Goal: Information Seeking & Learning: Learn about a topic

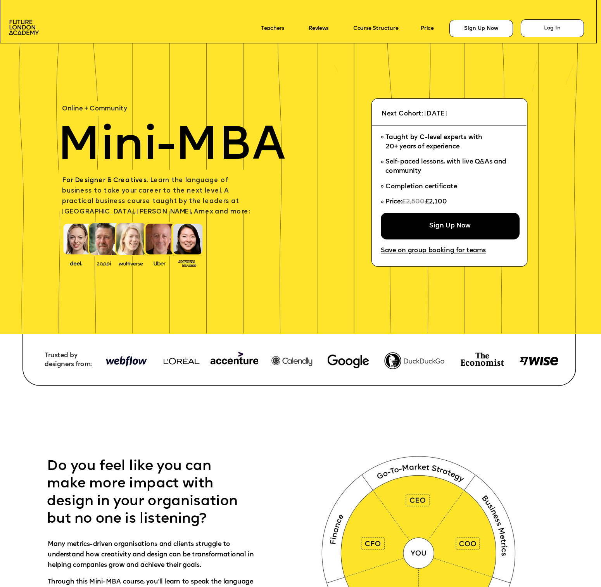
click at [153, 430] on div at bounding box center [331, 558] width 1082 height 382
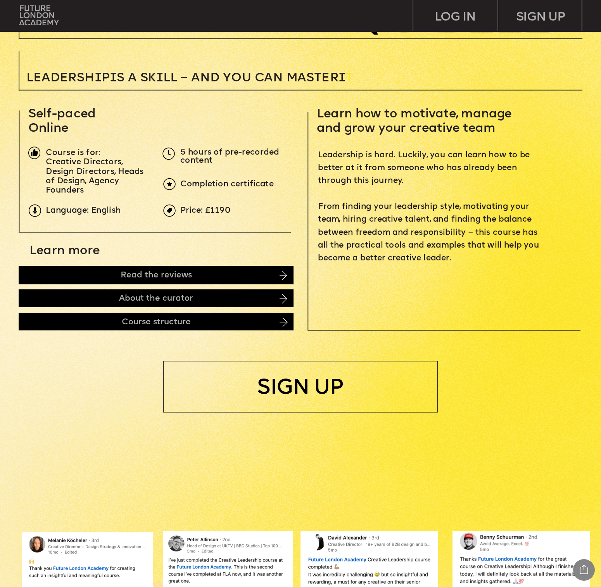
scroll to position [221, 0]
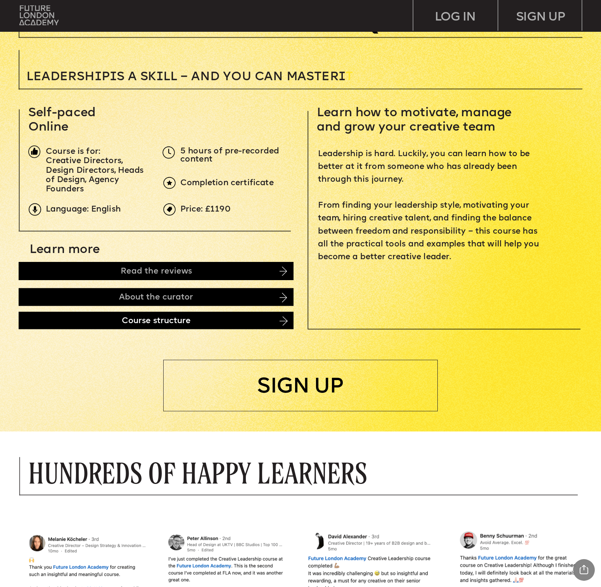
click at [259, 315] on div "Course structure" at bounding box center [156, 320] width 274 height 17
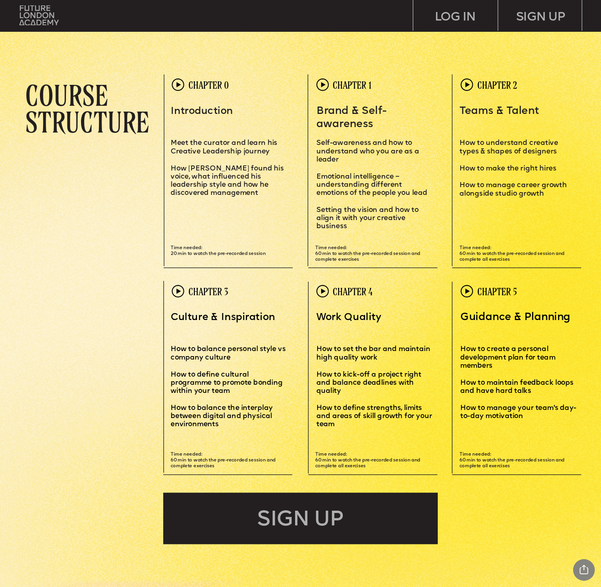
scroll to position [1733, 0]
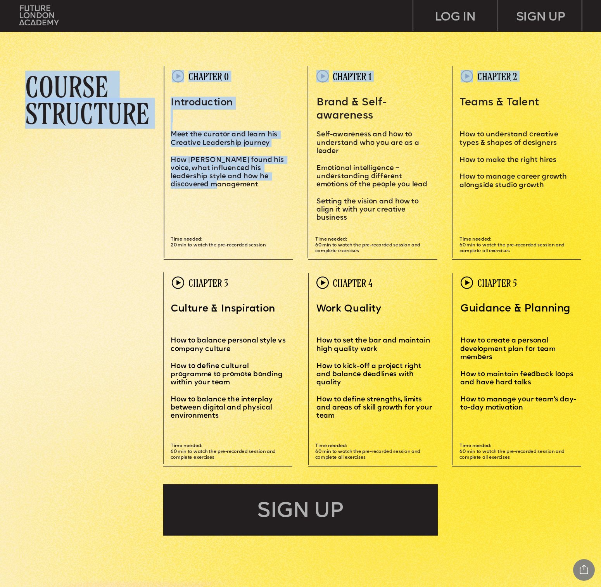
drag, startPoint x: 177, startPoint y: 136, endPoint x: 244, endPoint y: 186, distance: 83.6
click at [244, 185] on div "Leadersh i p i s a sk i ll – and you can MASTER i T Learn how to motivate, mana…" at bounding box center [300, 312] width 601 height 4090
click at [244, 186] on p "How [PERSON_NAME] found his voice, what influenced his leadership style and how…" at bounding box center [227, 172] width 115 height 33
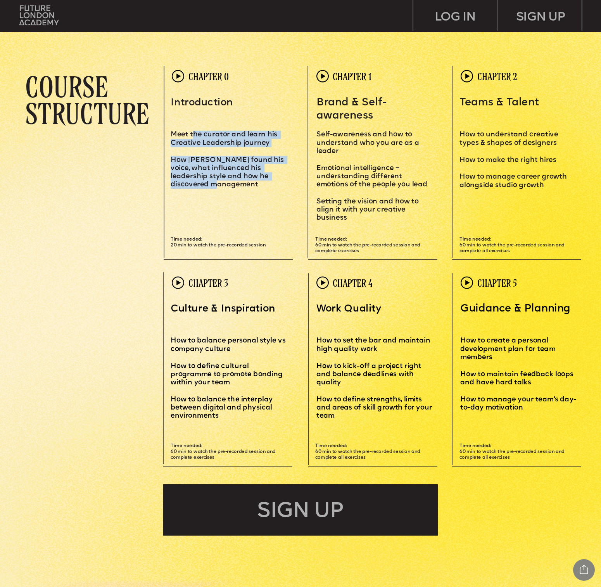
drag, startPoint x: 244, startPoint y: 186, endPoint x: 191, endPoint y: 130, distance: 76.5
click at [192, 130] on div "Introduction Meet the curator and learn his Creative Leadership journey How [PE…" at bounding box center [227, 142] width 115 height 92
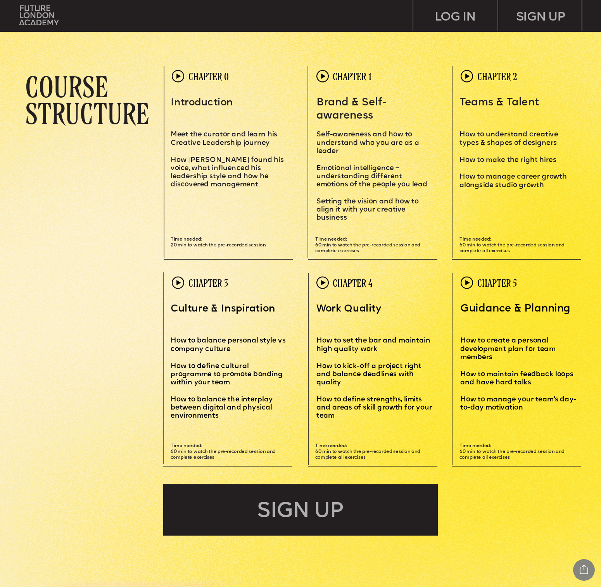
click at [191, 130] on p "Meet the curator and learn his Creative Leadership journey" at bounding box center [227, 138] width 115 height 33
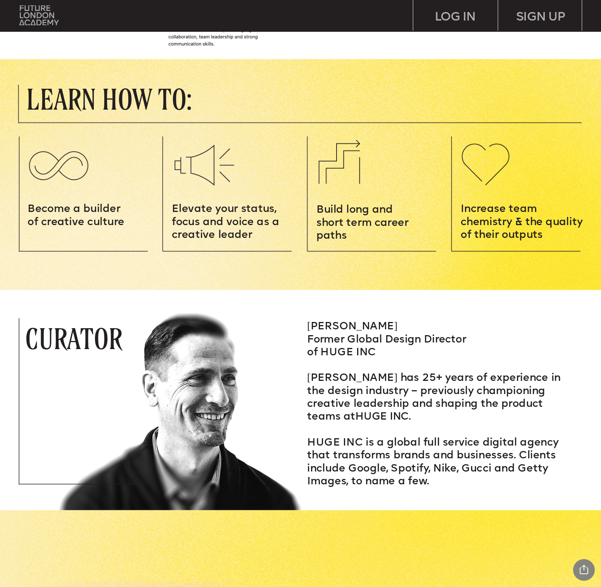
scroll to position [907, 0]
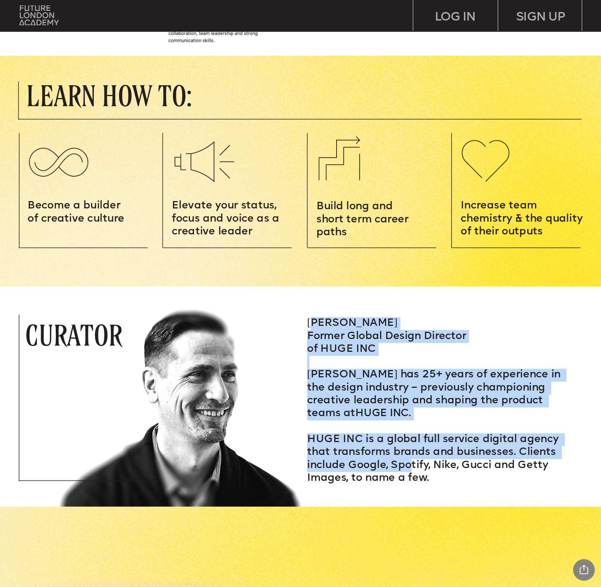
drag, startPoint x: 331, startPoint y: 322, endPoint x: 409, endPoint y: 462, distance: 160.8
click at [409, 461] on div "[PERSON_NAME] Former Global Design Director of HUGE INC [PERSON_NAME] has 25+ y…" at bounding box center [442, 401] width 270 height 168
click at [409, 462] on span "HUGE INC is a global full service digital agency that transforms brands and bus…" at bounding box center [434, 458] width 255 height 49
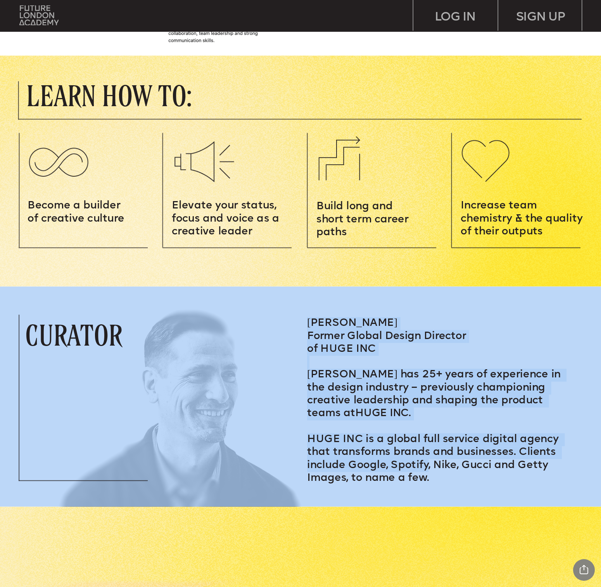
drag, startPoint x: 409, startPoint y: 462, endPoint x: 350, endPoint y: 314, distance: 159.1
click at [350, 314] on img at bounding box center [275, 397] width 792 height 220
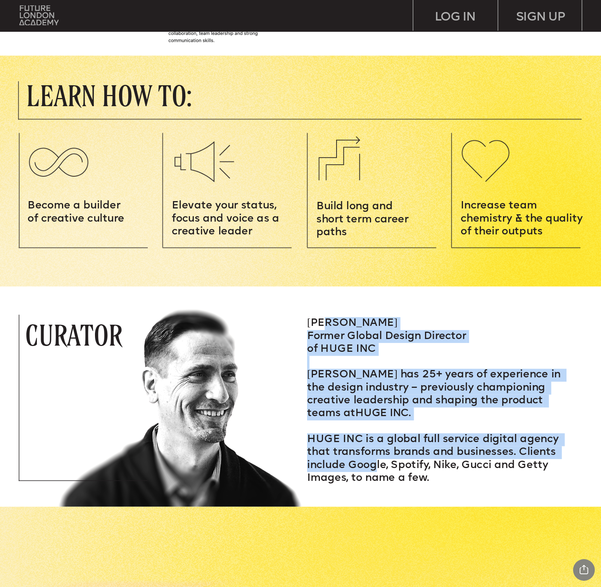
drag, startPoint x: 336, startPoint y: 331, endPoint x: 374, endPoint y: 461, distance: 135.8
click at [374, 461] on div "[PERSON_NAME] Former Global Design Director of HUGE INC [PERSON_NAME] has 25+ y…" at bounding box center [442, 401] width 270 height 168
click at [374, 461] on span "HUGE INC is a global full service digital agency that transforms brands and bus…" at bounding box center [434, 458] width 255 height 49
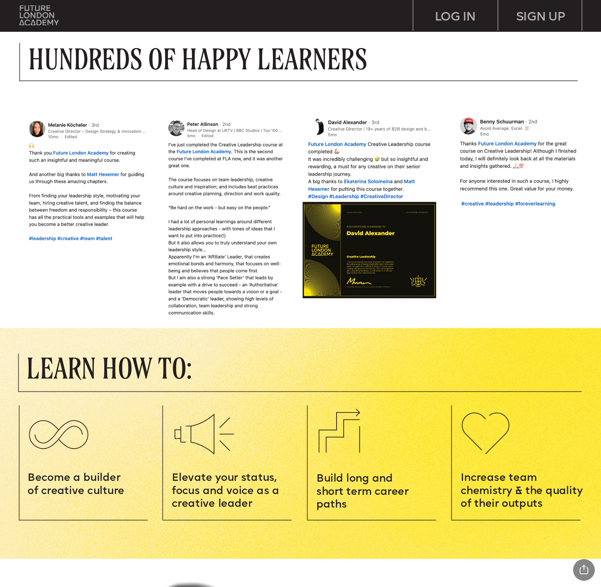
scroll to position [634, 0]
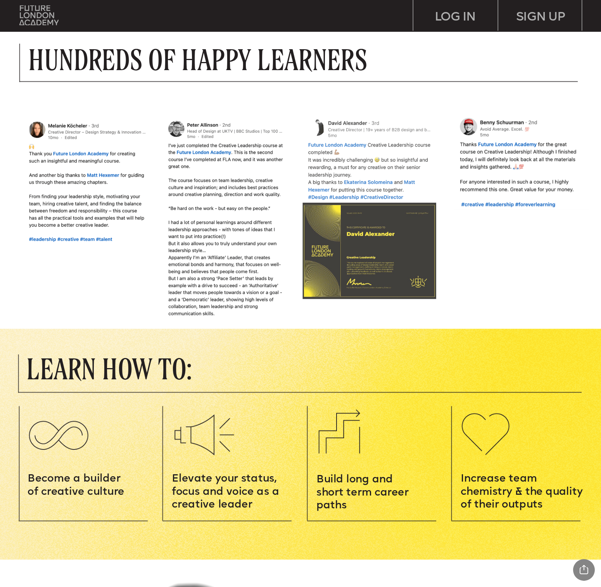
click at [359, 253] on img at bounding box center [368, 210] width 137 height 186
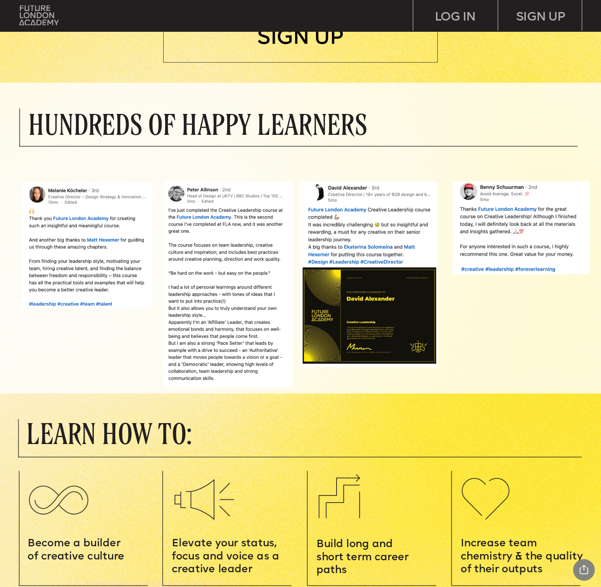
scroll to position [564, 0]
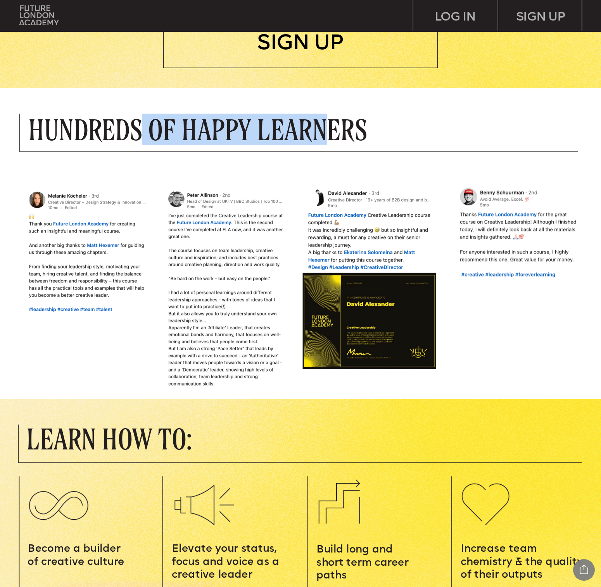
drag, startPoint x: 334, startPoint y: 131, endPoint x: 140, endPoint y: 129, distance: 193.7
click at [140, 129] on p "Hundreds of Happy Learners" at bounding box center [251, 129] width 447 height 27
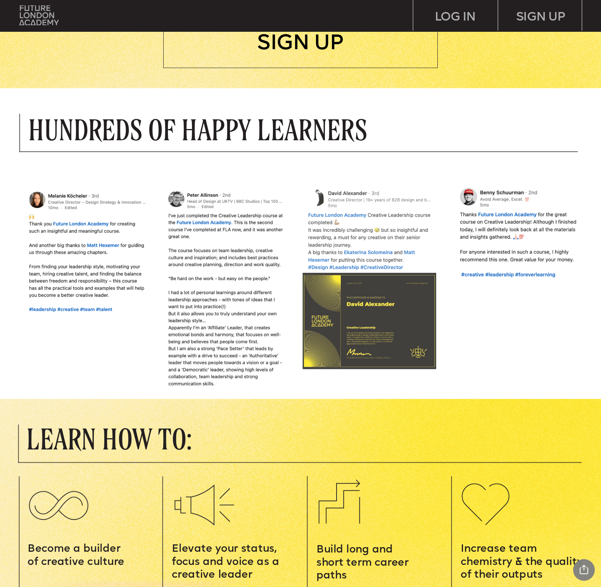
click at [346, 193] on img at bounding box center [368, 280] width 137 height 186
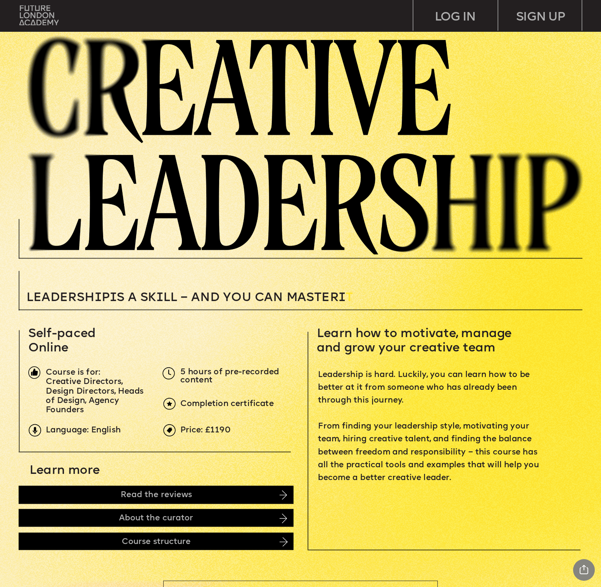
scroll to position [0, 0]
drag, startPoint x: 181, startPoint y: 429, endPoint x: 243, endPoint y: 429, distance: 62.0
click at [243, 429] on p "Price: £1190" at bounding box center [321, 430] width 282 height 8
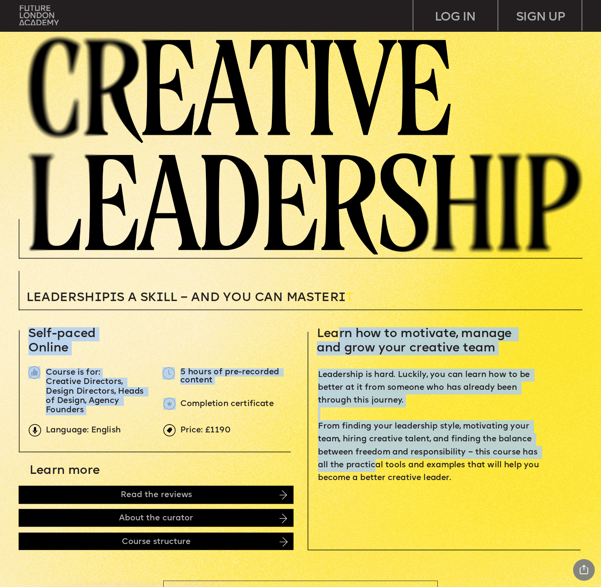
drag, startPoint x: 341, startPoint y: 331, endPoint x: 374, endPoint y: 468, distance: 141.1
click at [374, 468] on span "Leadership is hard. Luckily, you can learn how to be better at it from someone …" at bounding box center [430, 426] width 224 height 111
